Goal: Communication & Community: Answer question/provide support

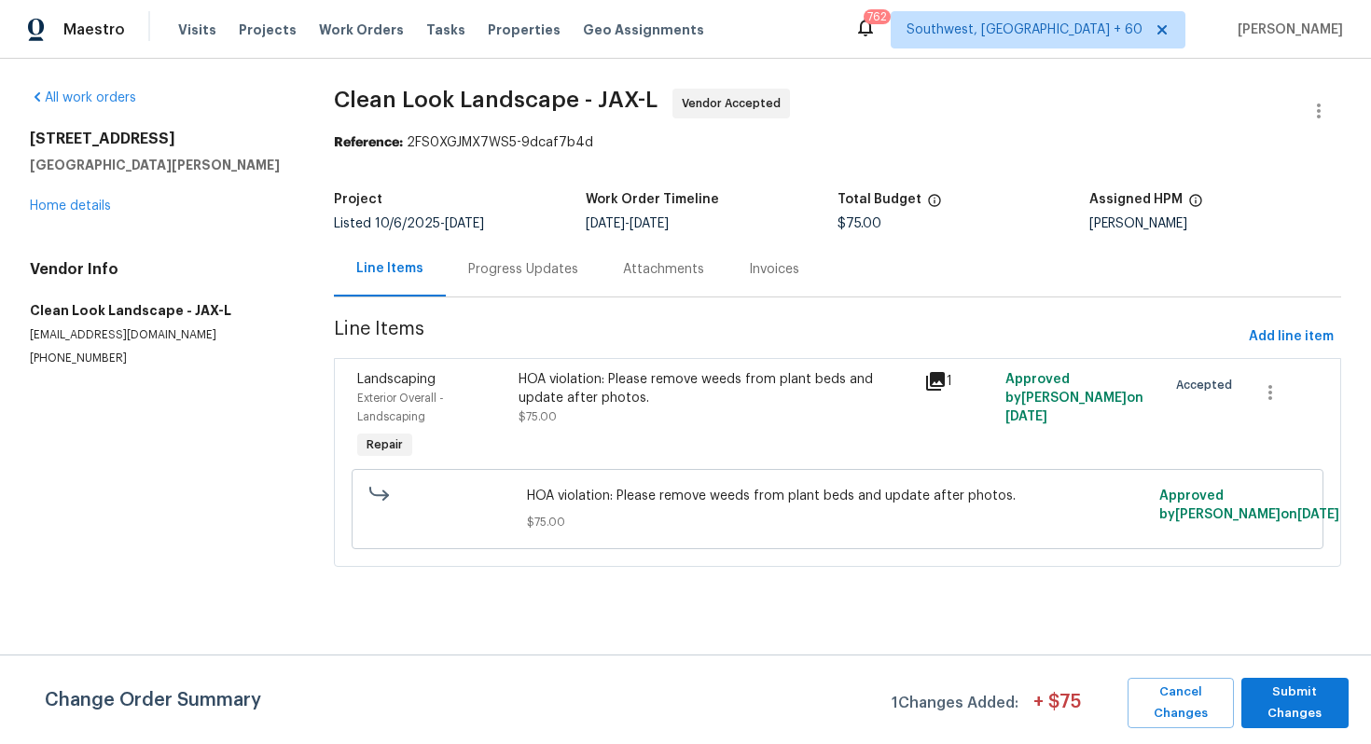
click at [505, 276] on div "Progress Updates" at bounding box center [523, 269] width 110 height 19
click at [487, 274] on div "Progress Updates" at bounding box center [523, 269] width 110 height 19
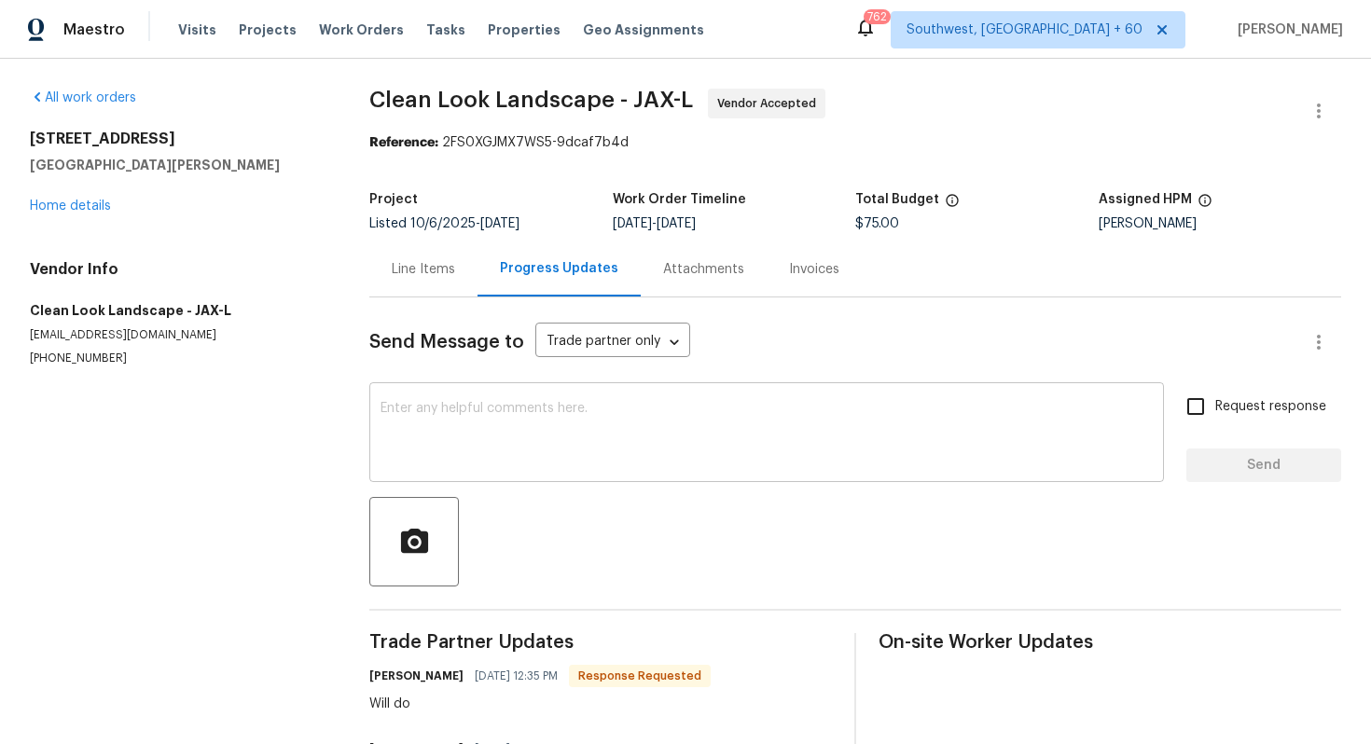
click at [479, 450] on textarea at bounding box center [767, 434] width 772 height 65
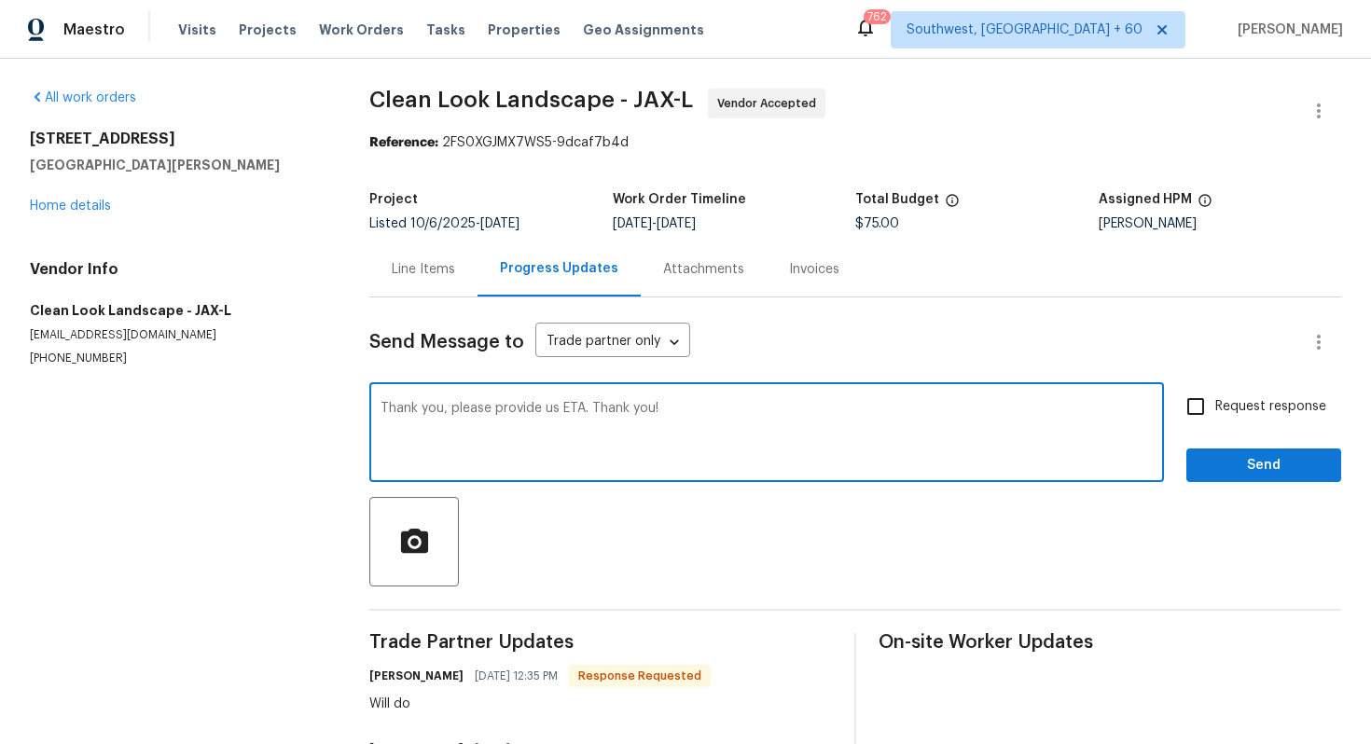
click at [576, 452] on textarea "Thank you, please provide us ETA. Thank you!" at bounding box center [767, 434] width 772 height 65
type textarea "Thank you, please provide us ETA. Thank you!"
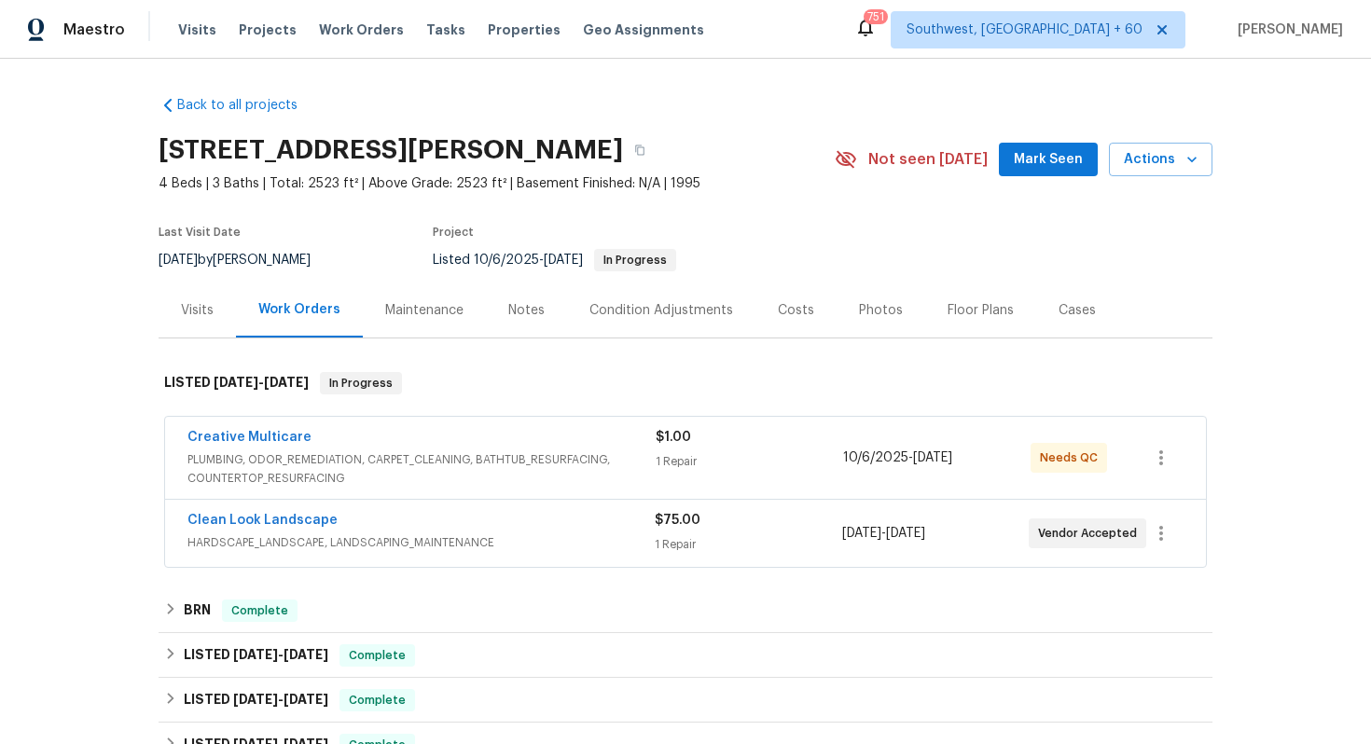
click at [404, 520] on div "Clean Look Landscape" at bounding box center [420, 522] width 467 height 22
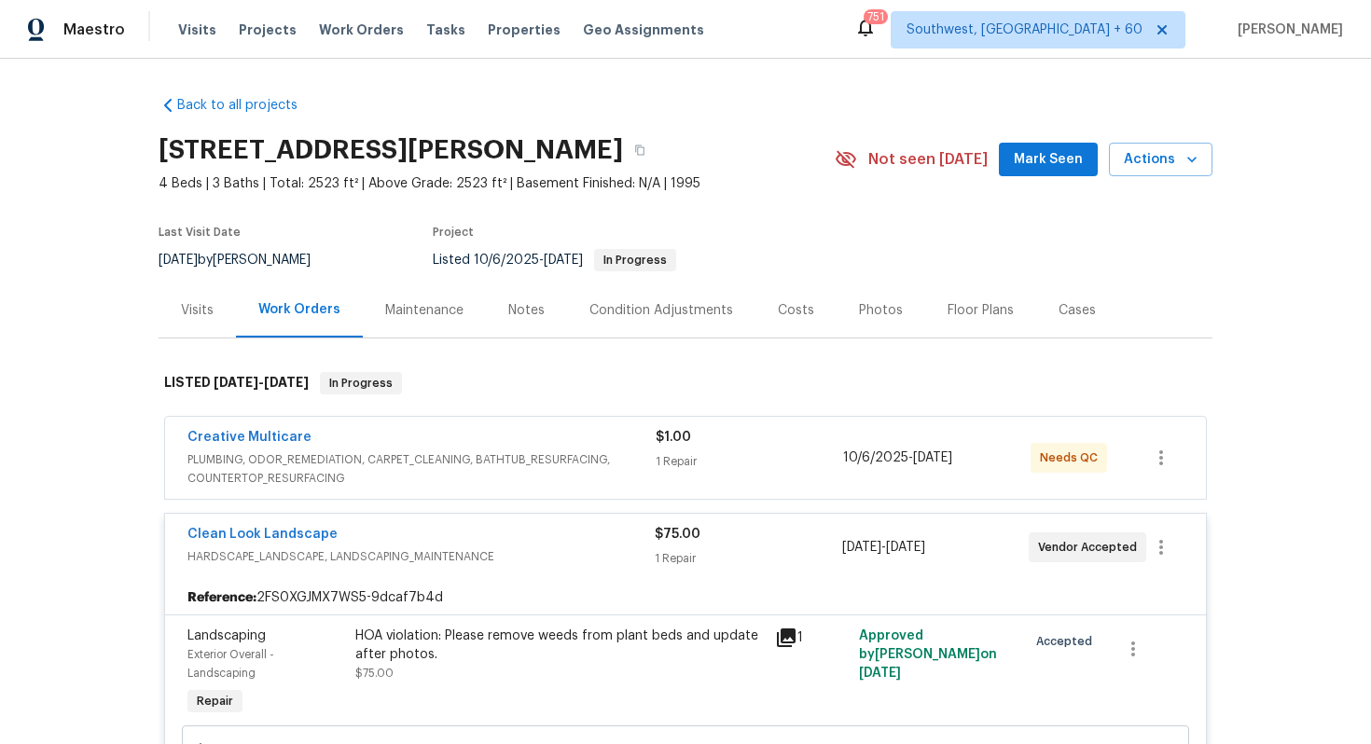
click at [409, 436] on div "Creative Multicare" at bounding box center [421, 439] width 468 height 22
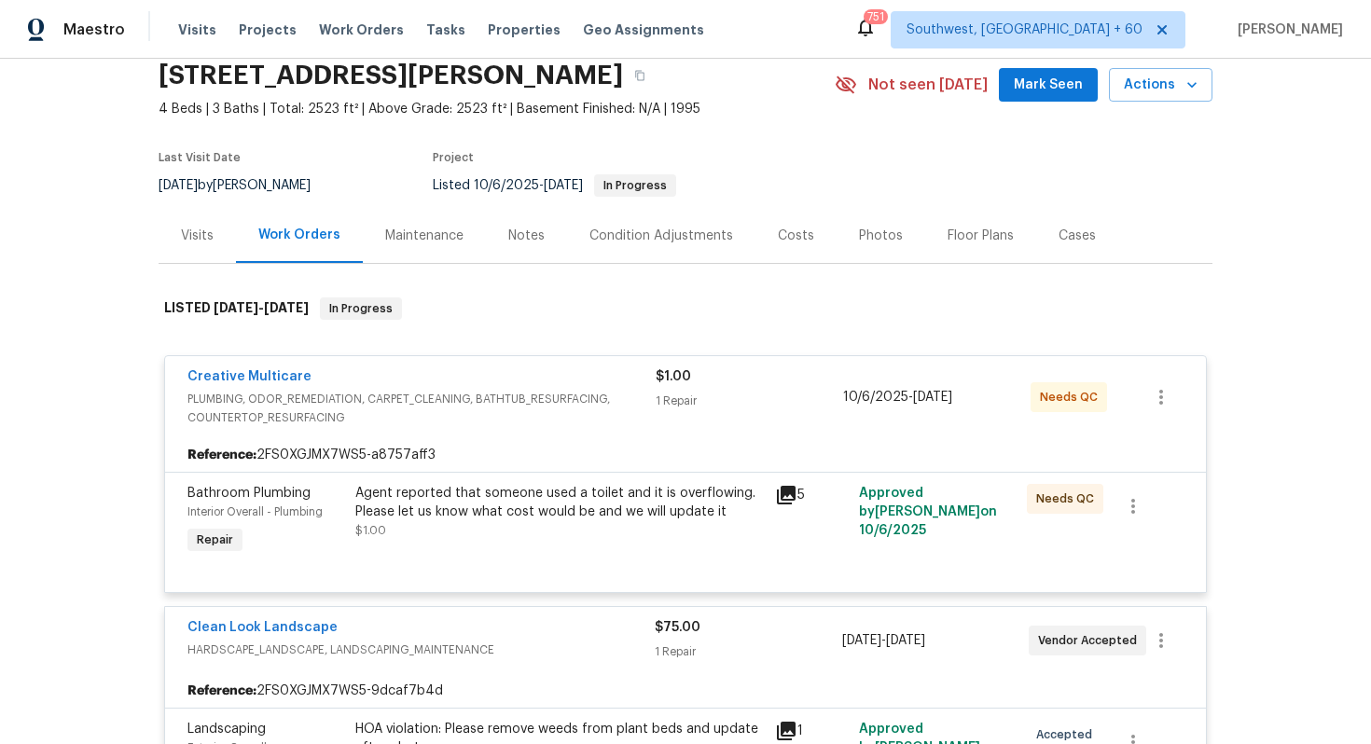
scroll to position [111, 0]
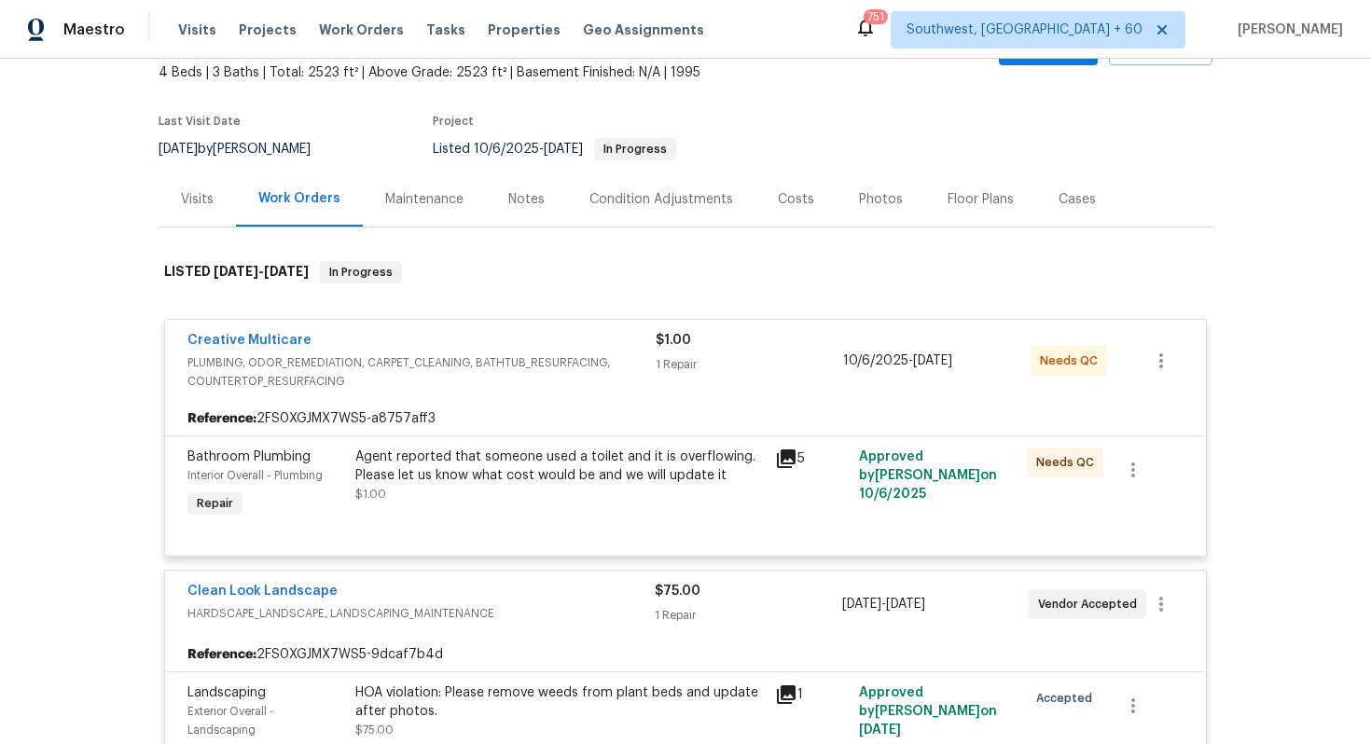
click at [309, 600] on span "Clean Look Landscape" at bounding box center [262, 591] width 150 height 19
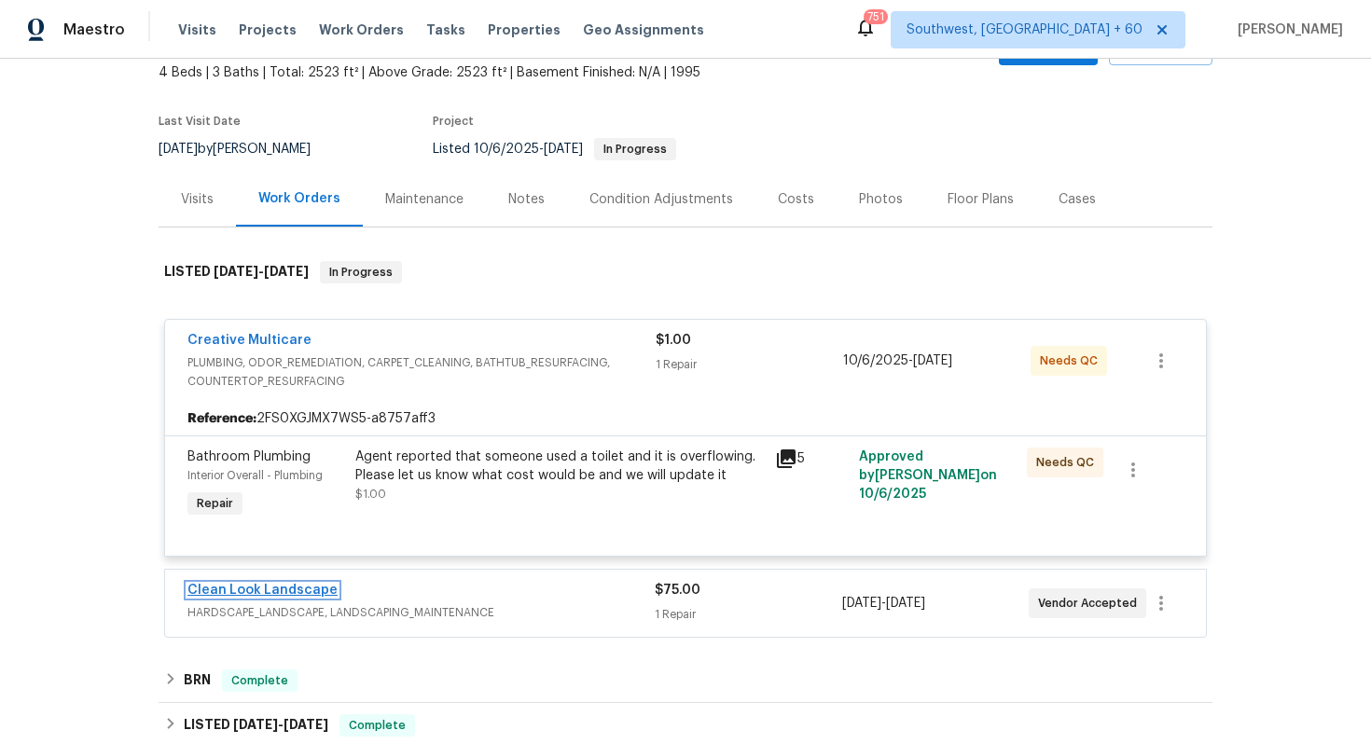
click at [304, 589] on link "Clean Look Landscape" at bounding box center [262, 590] width 150 height 13
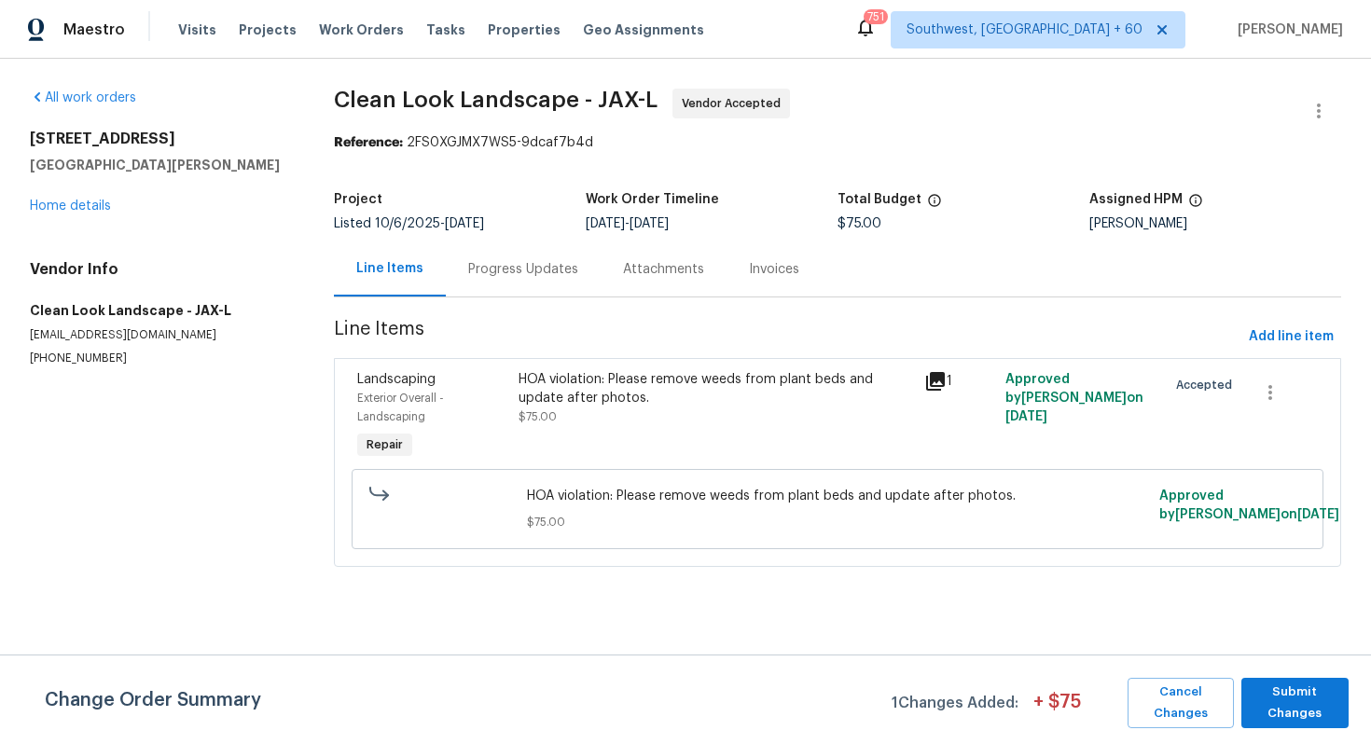
click at [499, 259] on div "Progress Updates" at bounding box center [523, 269] width 155 height 55
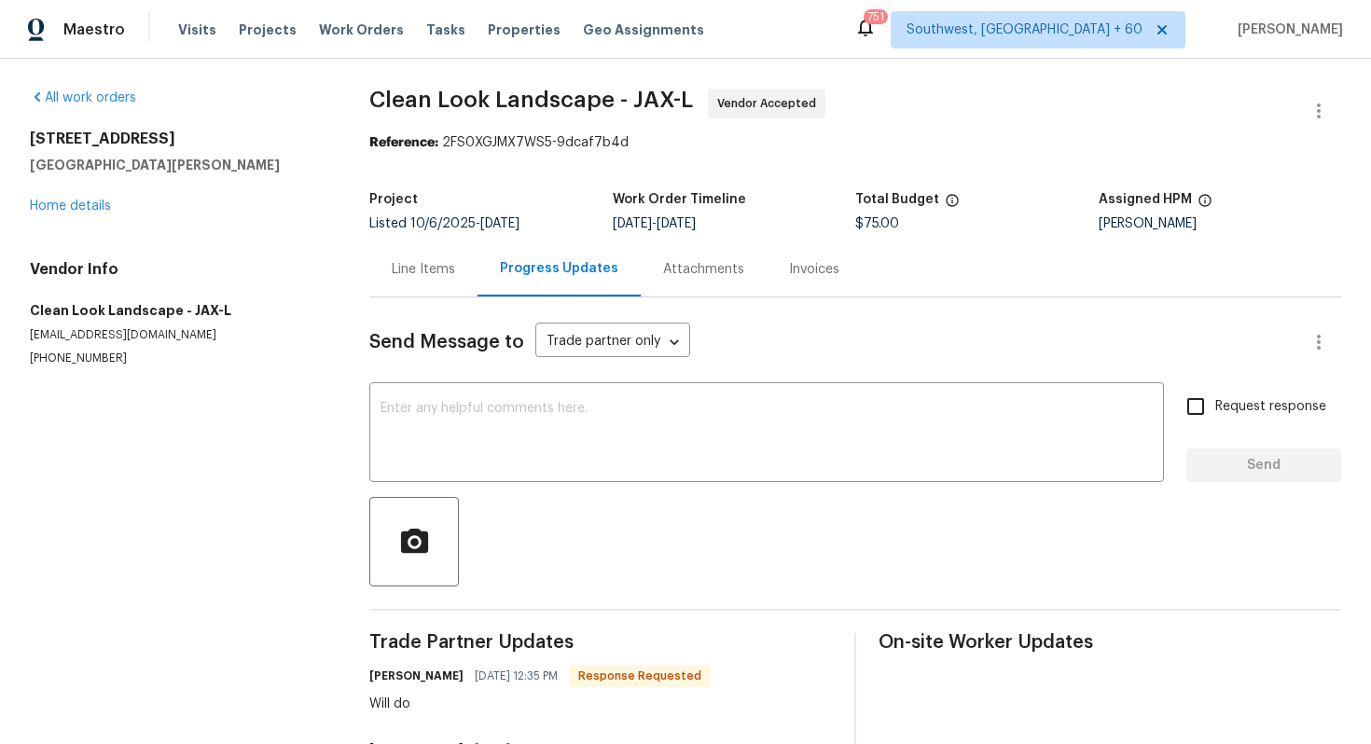
scroll to position [113, 0]
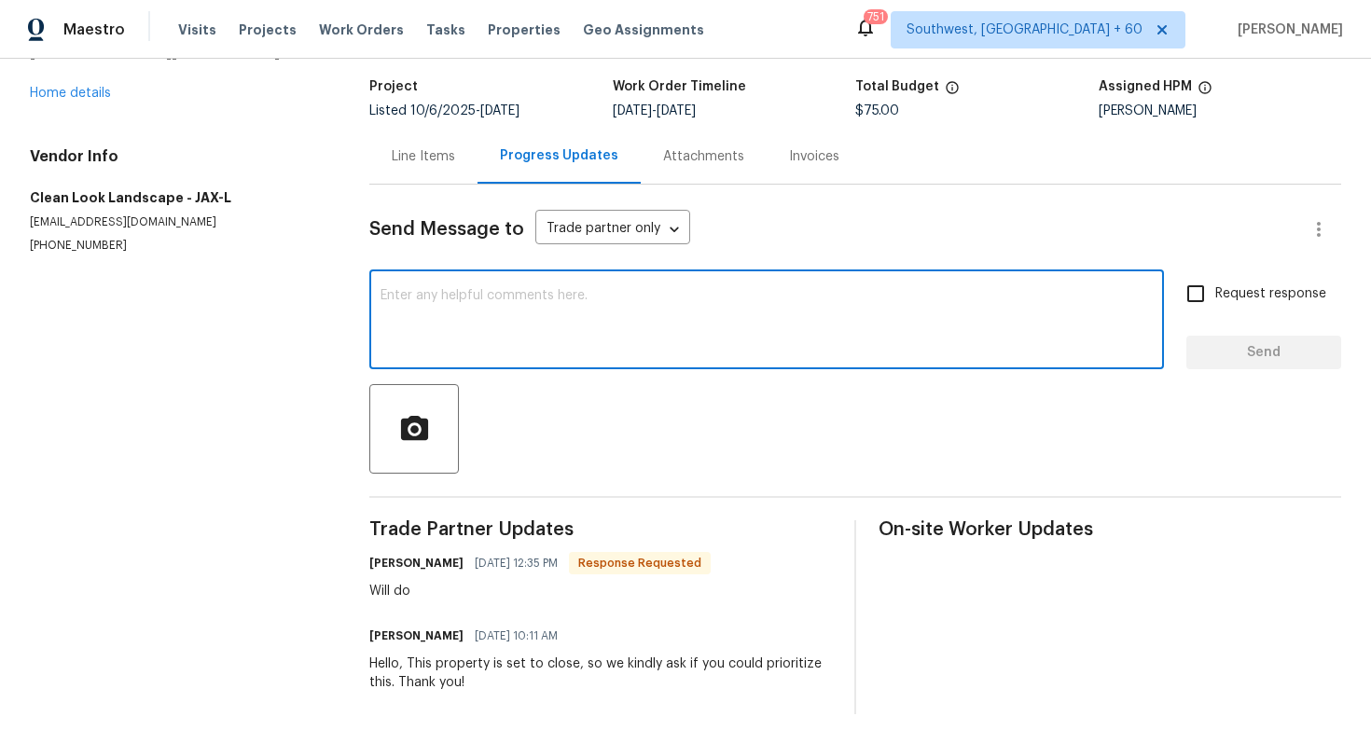
click at [488, 334] on textarea at bounding box center [767, 321] width 772 height 65
click at [434, 298] on textarea "Hello, Plese provide us ETA for this work. Thank you!" at bounding box center [767, 321] width 772 height 65
type textarea "Hello, Please provide us ETA for this work. Thank you!"
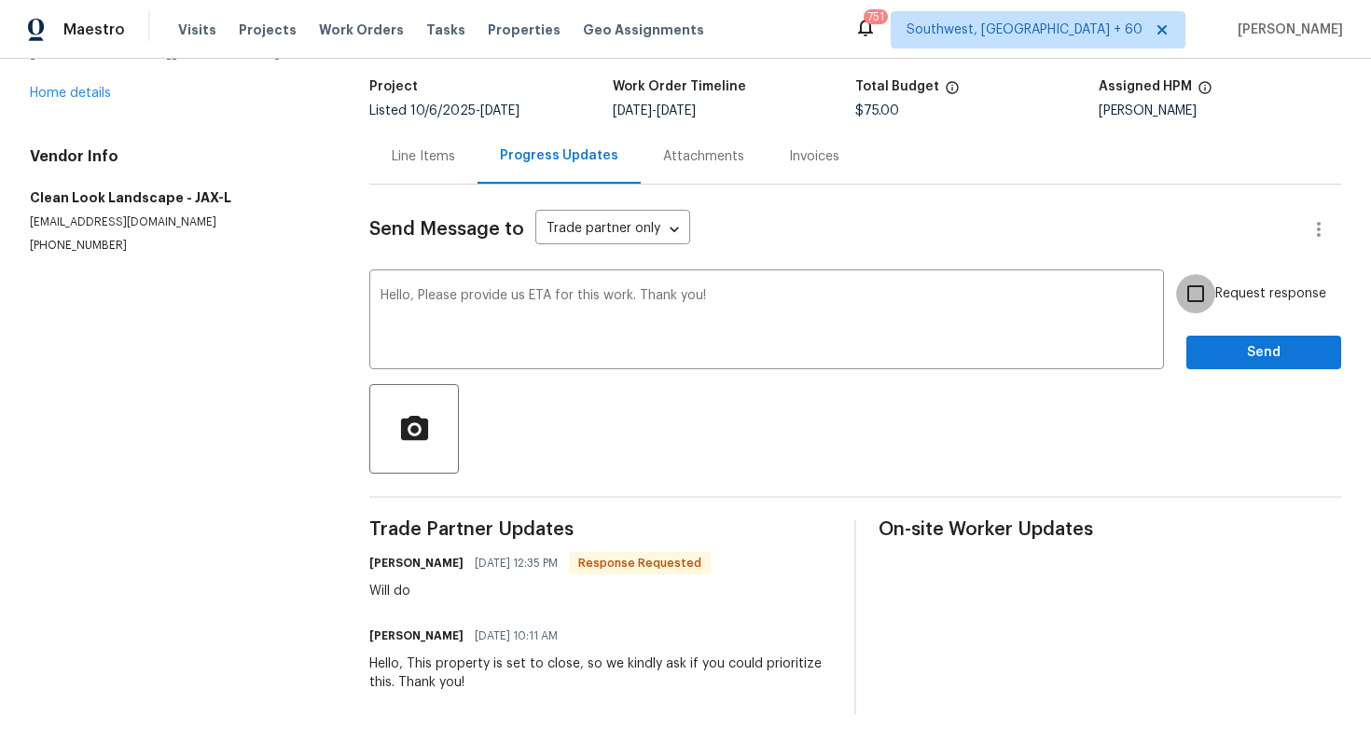
click at [1202, 297] on input "Request response" at bounding box center [1195, 293] width 39 height 39
checkbox input "true"
click at [1216, 351] on span "Send" at bounding box center [1263, 352] width 125 height 23
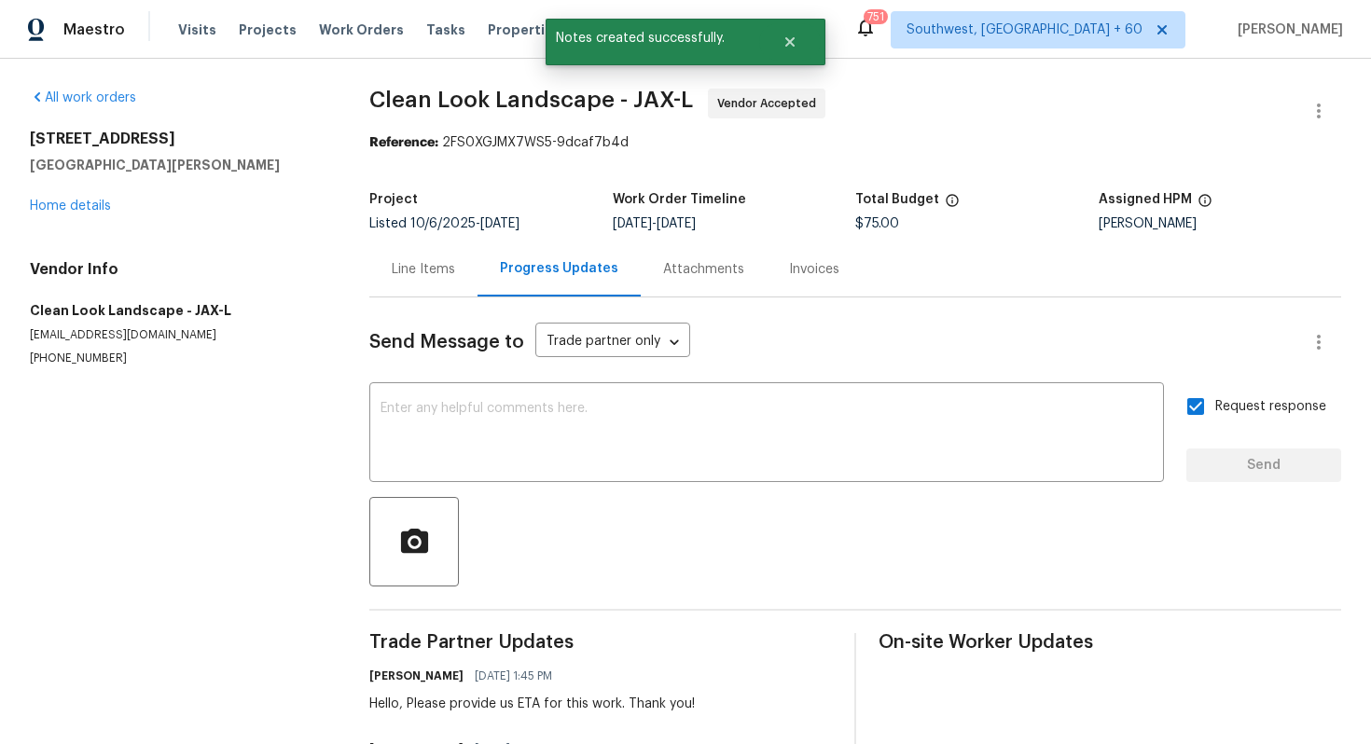
scroll to position [186, 0]
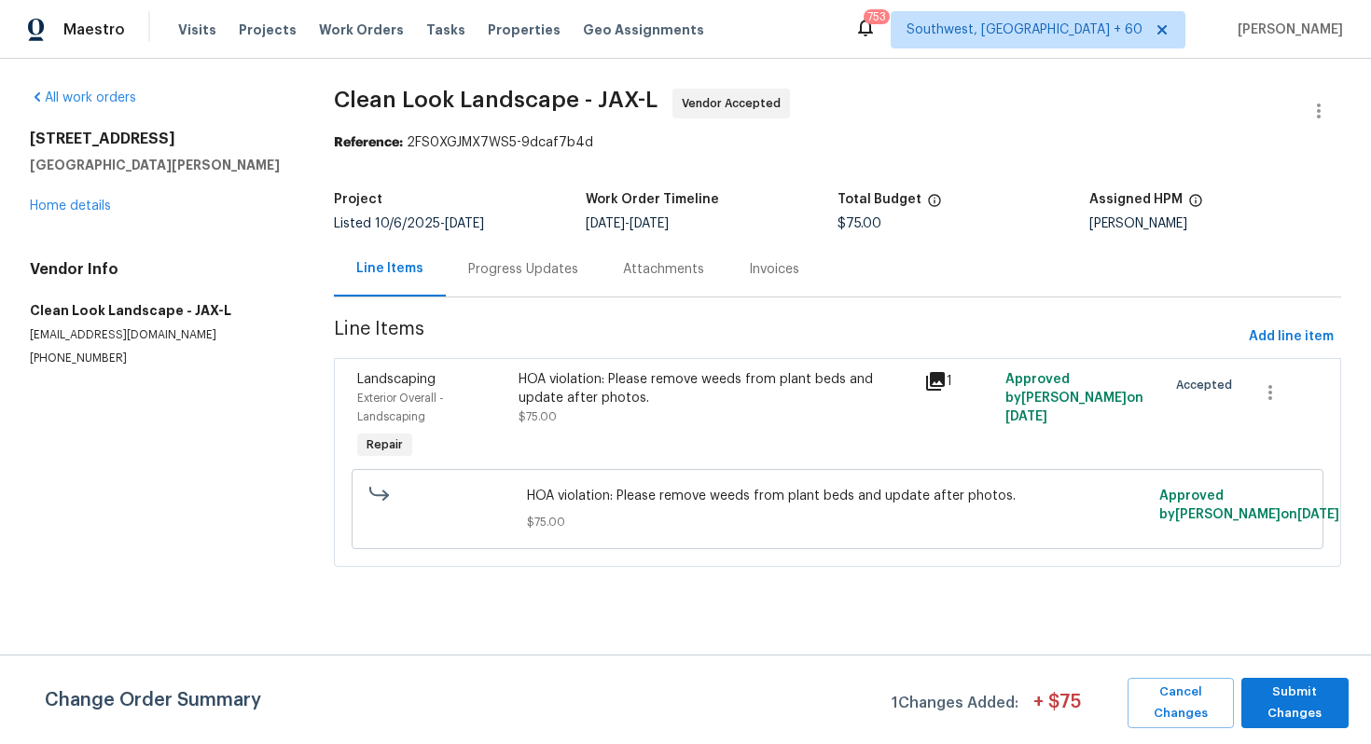
click at [510, 279] on div "Progress Updates" at bounding box center [523, 269] width 155 height 55
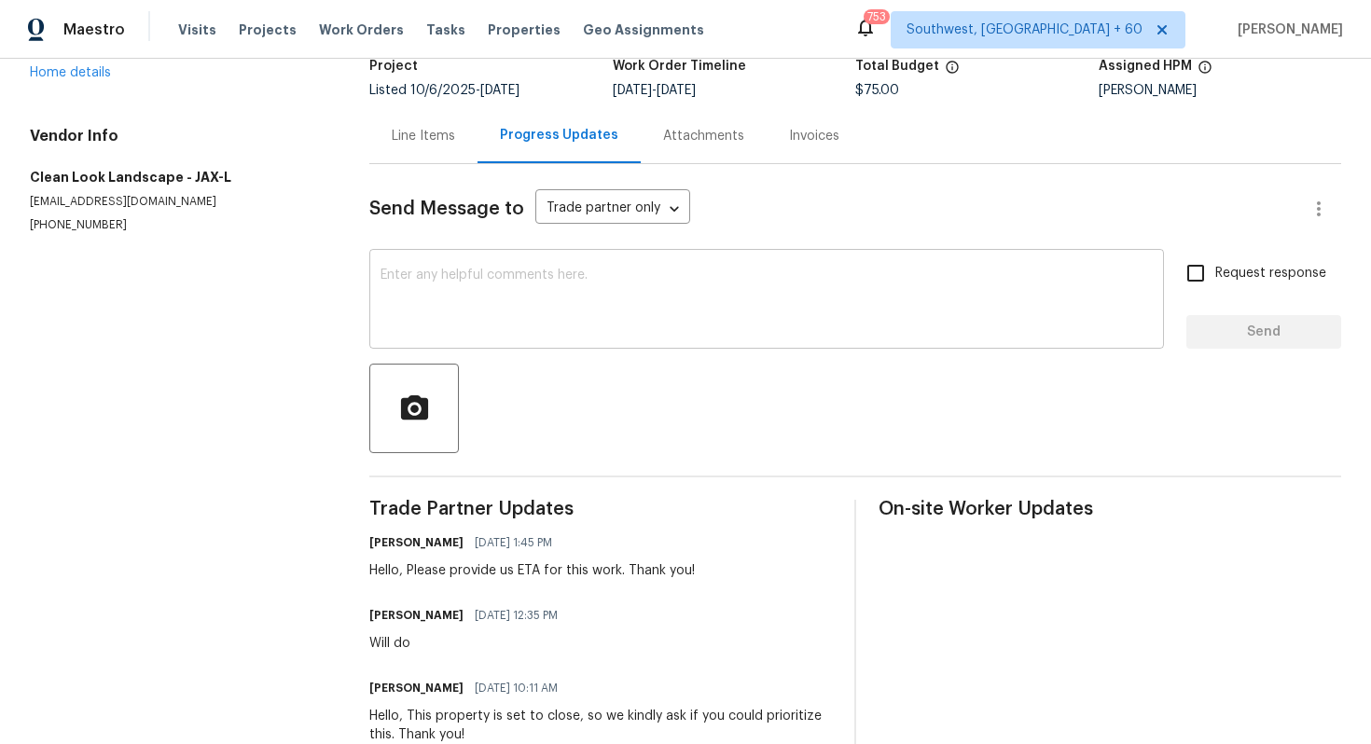
scroll to position [186, 0]
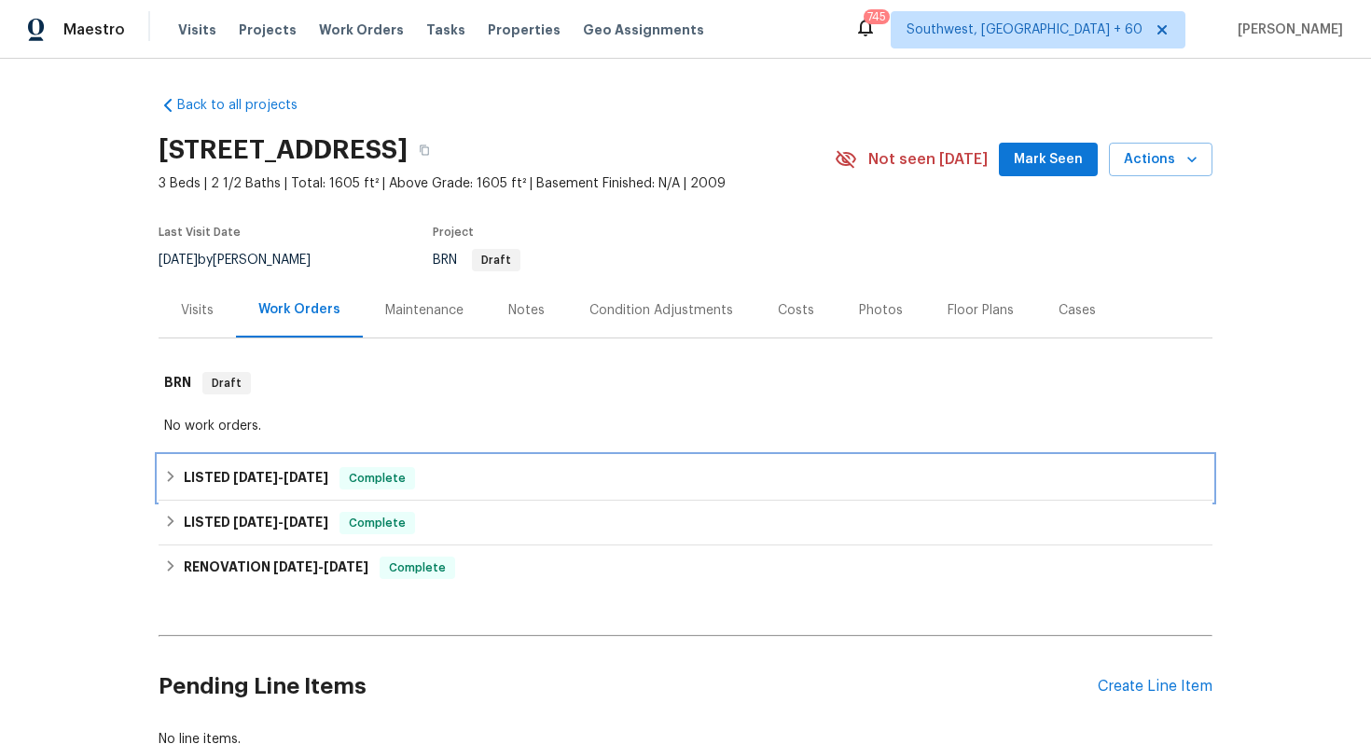
click at [446, 482] on div "LISTED 10/8/25 - 10/11/25 Complete" at bounding box center [685, 478] width 1043 height 22
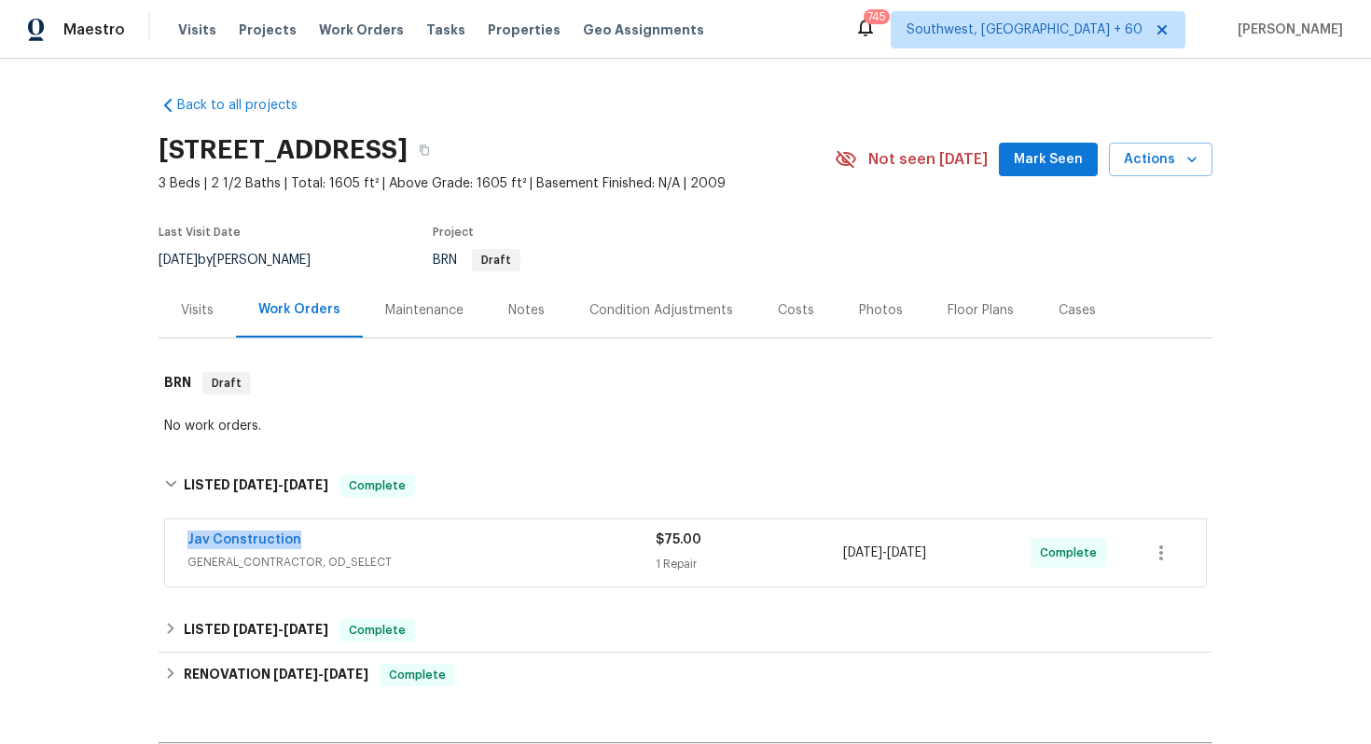
click at [431, 531] on div "Jav Construction" at bounding box center [421, 542] width 468 height 22
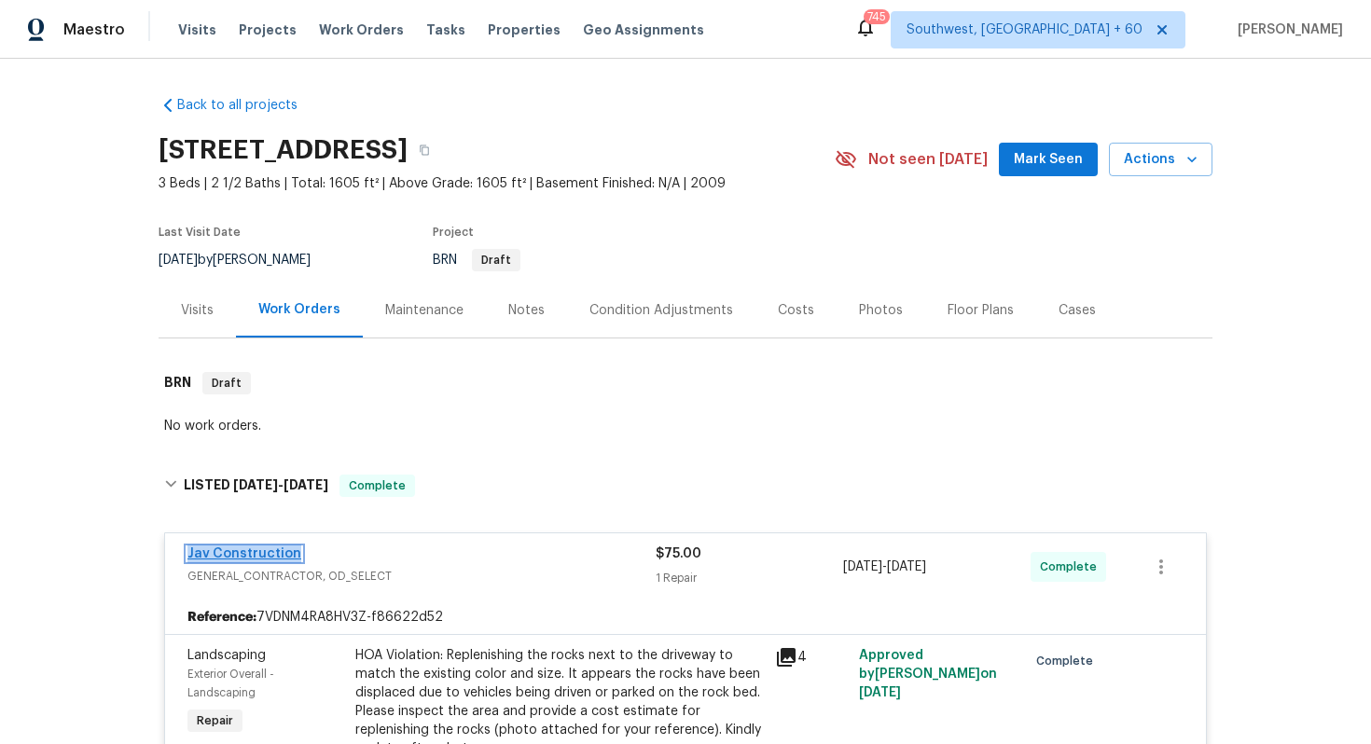
click at [279, 551] on link "Jav Construction" at bounding box center [244, 553] width 114 height 13
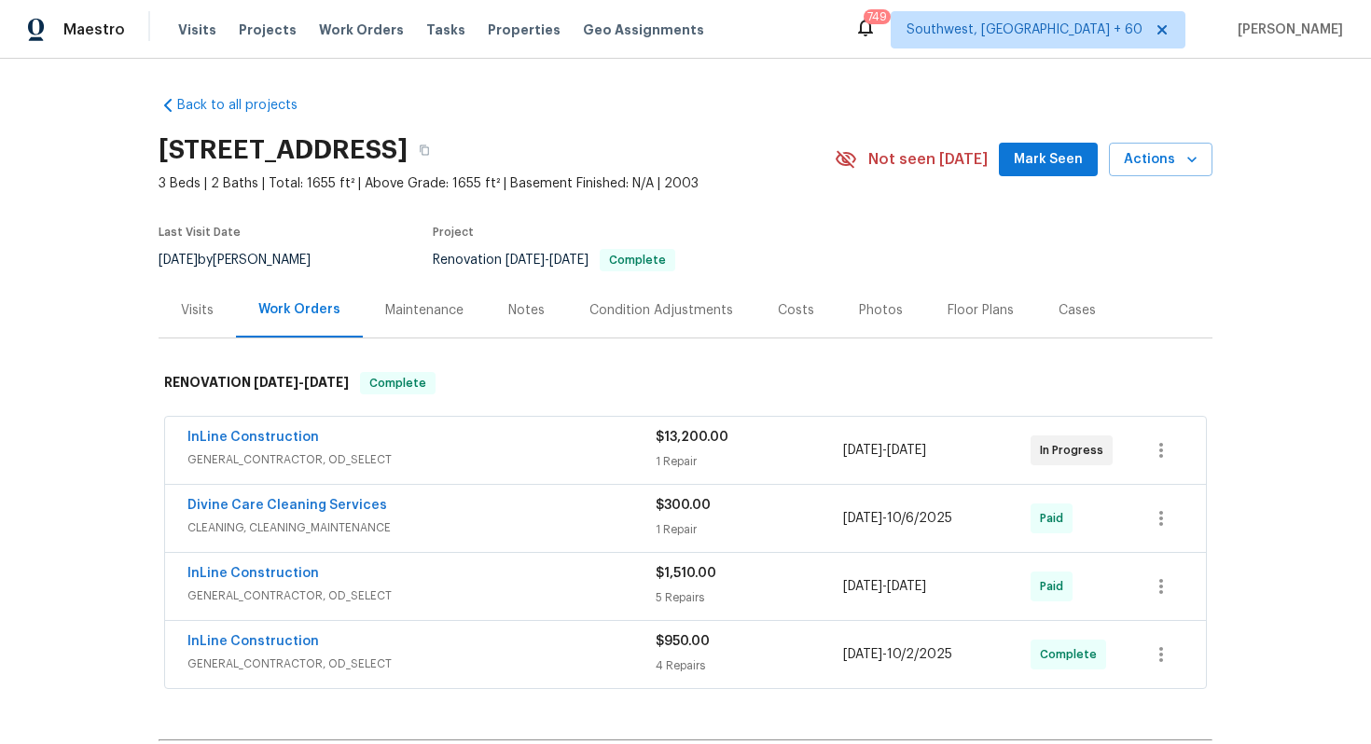
click at [413, 436] on div "InLine Construction" at bounding box center [421, 439] width 468 height 22
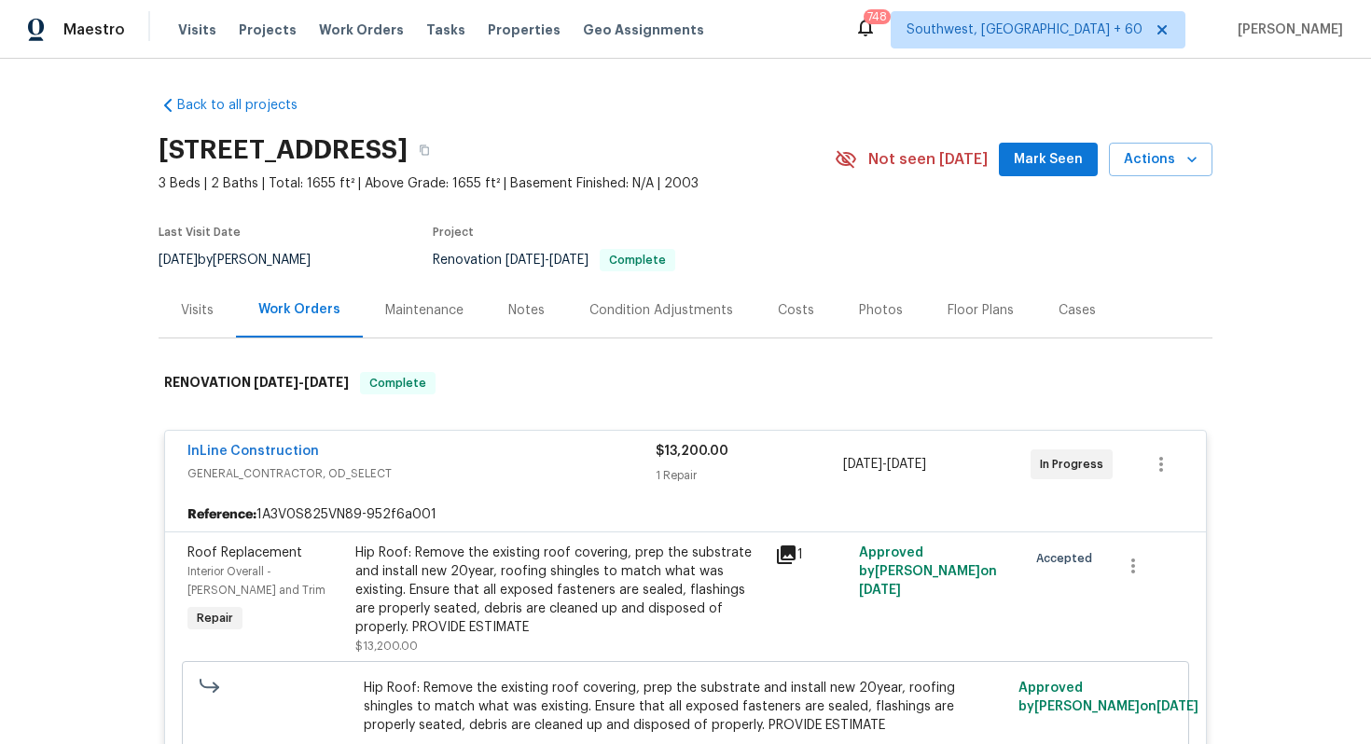
click at [383, 579] on div "Hip Roof: Remove the existing roof covering, prep the substrate and install new…" at bounding box center [559, 590] width 408 height 93
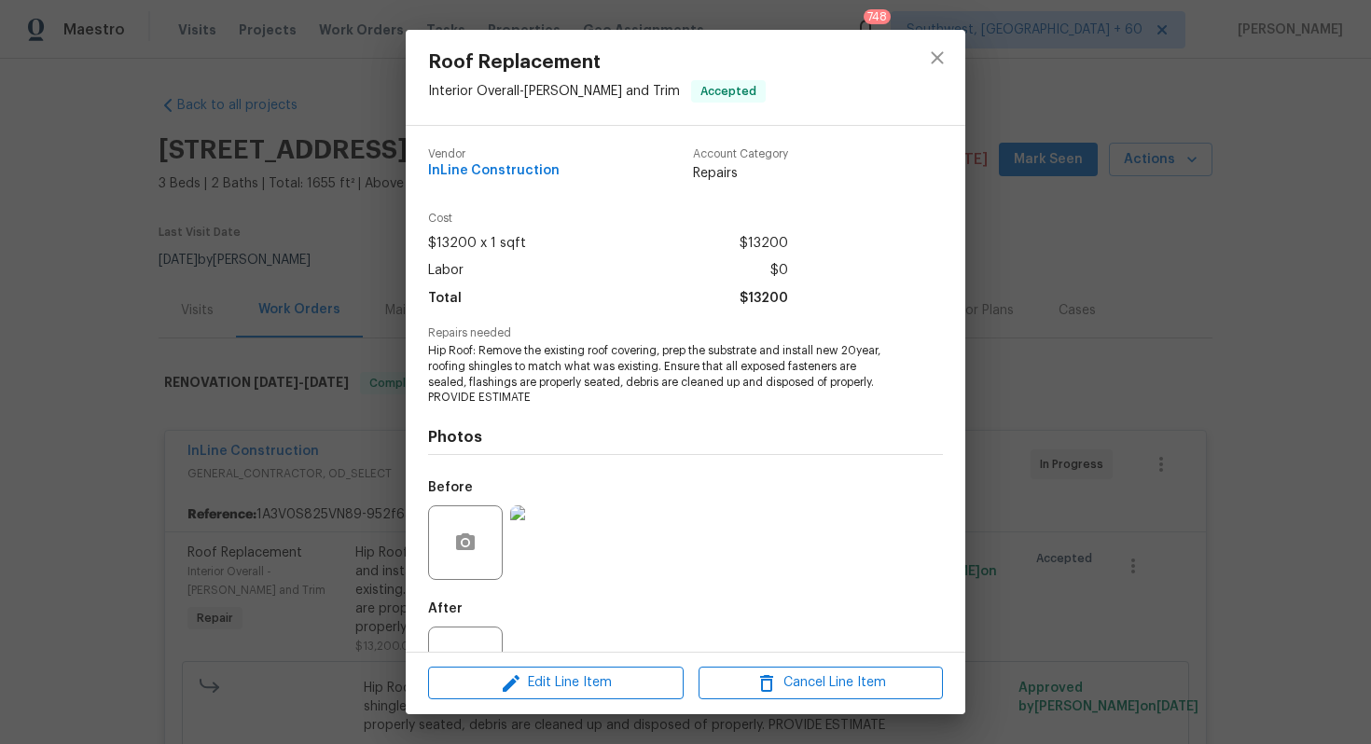
click at [535, 537] on img at bounding box center [547, 542] width 75 height 75
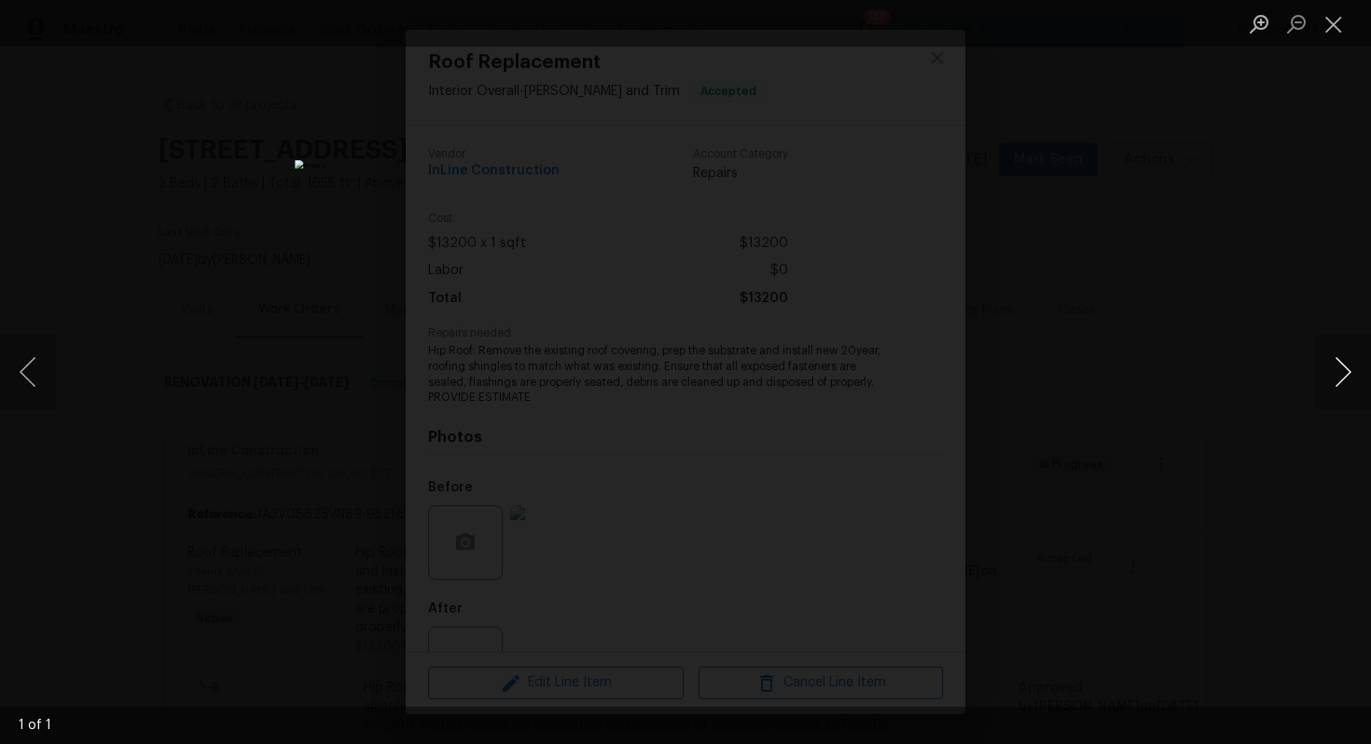
click at [1331, 357] on button "Next image" at bounding box center [1343, 372] width 56 height 75
click at [1335, 366] on button "Next image" at bounding box center [1343, 372] width 56 height 75
click at [1329, 18] on button "Close lightbox" at bounding box center [1333, 23] width 37 height 33
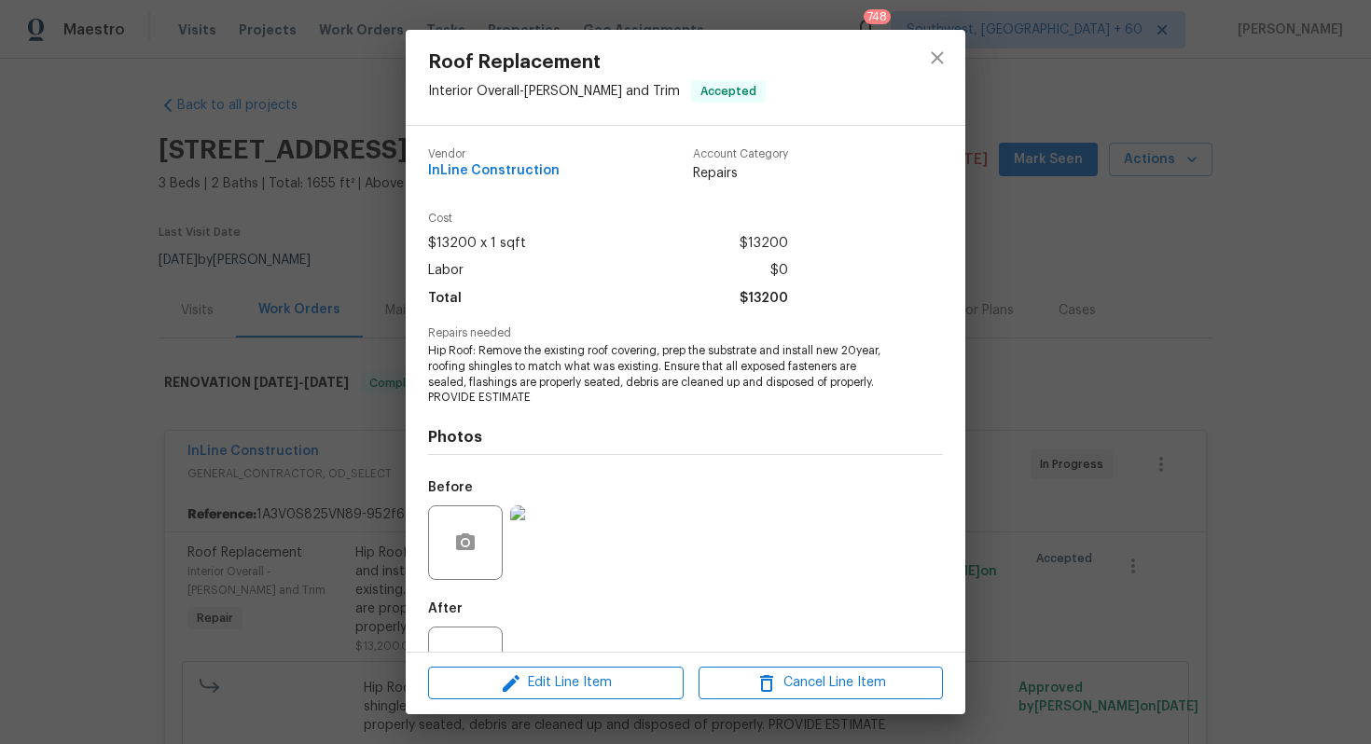
click at [1056, 378] on div "Roof Replacement Interior Overall - [PERSON_NAME] and Trim Accepted Vendor InLi…" at bounding box center [685, 372] width 1371 height 744
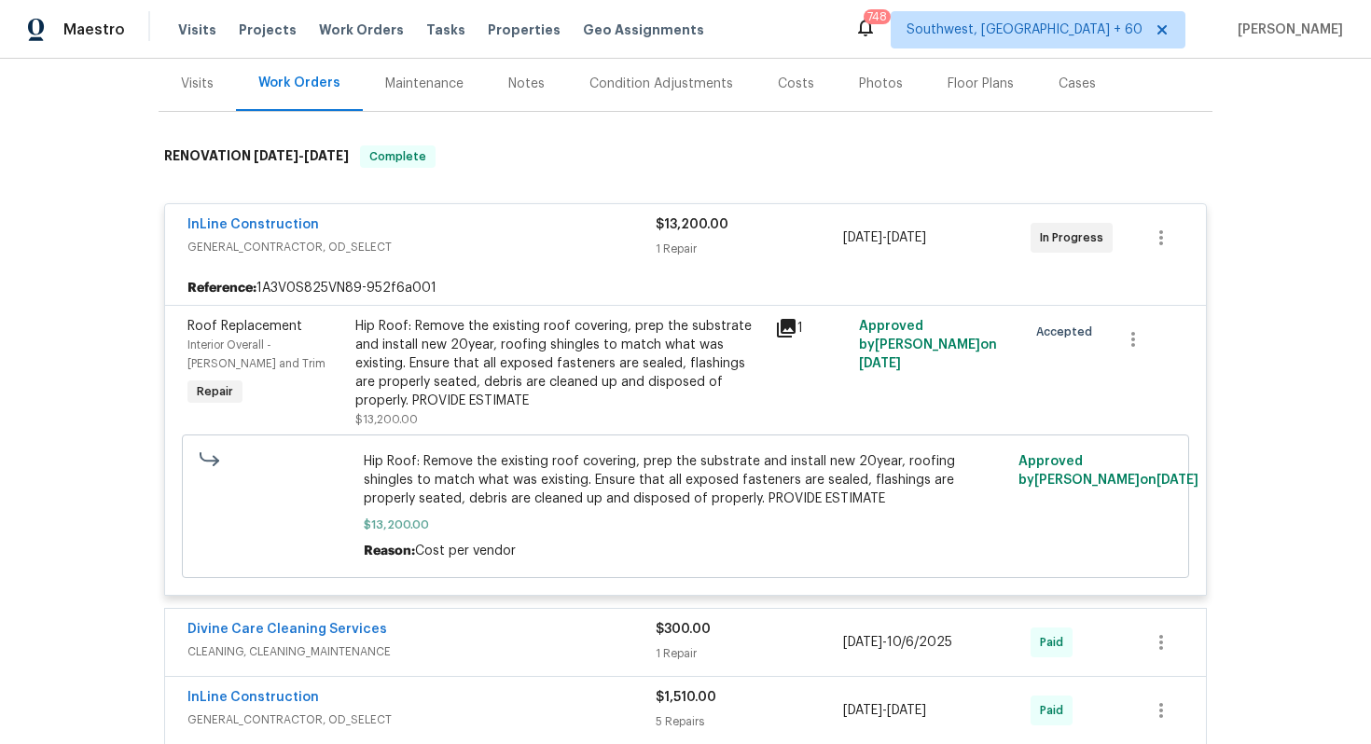
scroll to position [229, 0]
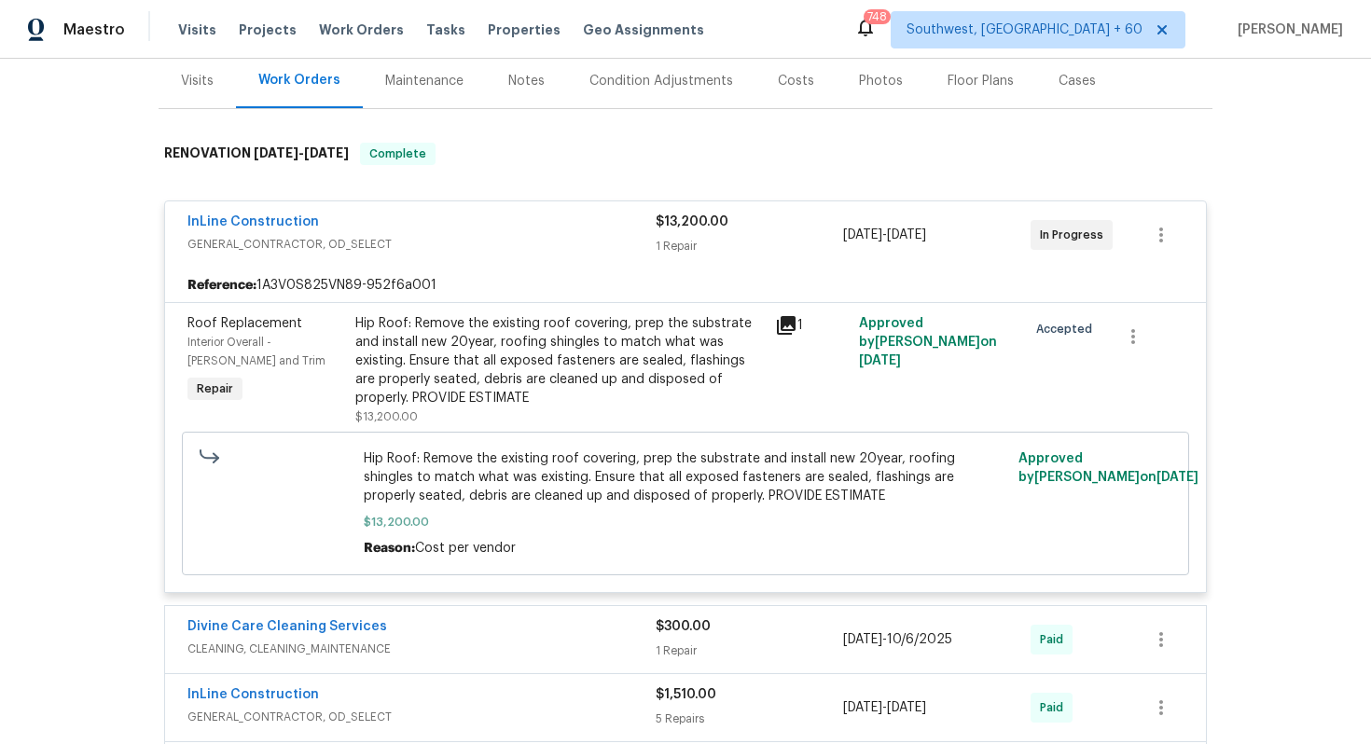
click at [261, 229] on span "InLine Construction" at bounding box center [252, 222] width 131 height 19
